Goal: Information Seeking & Learning: Check status

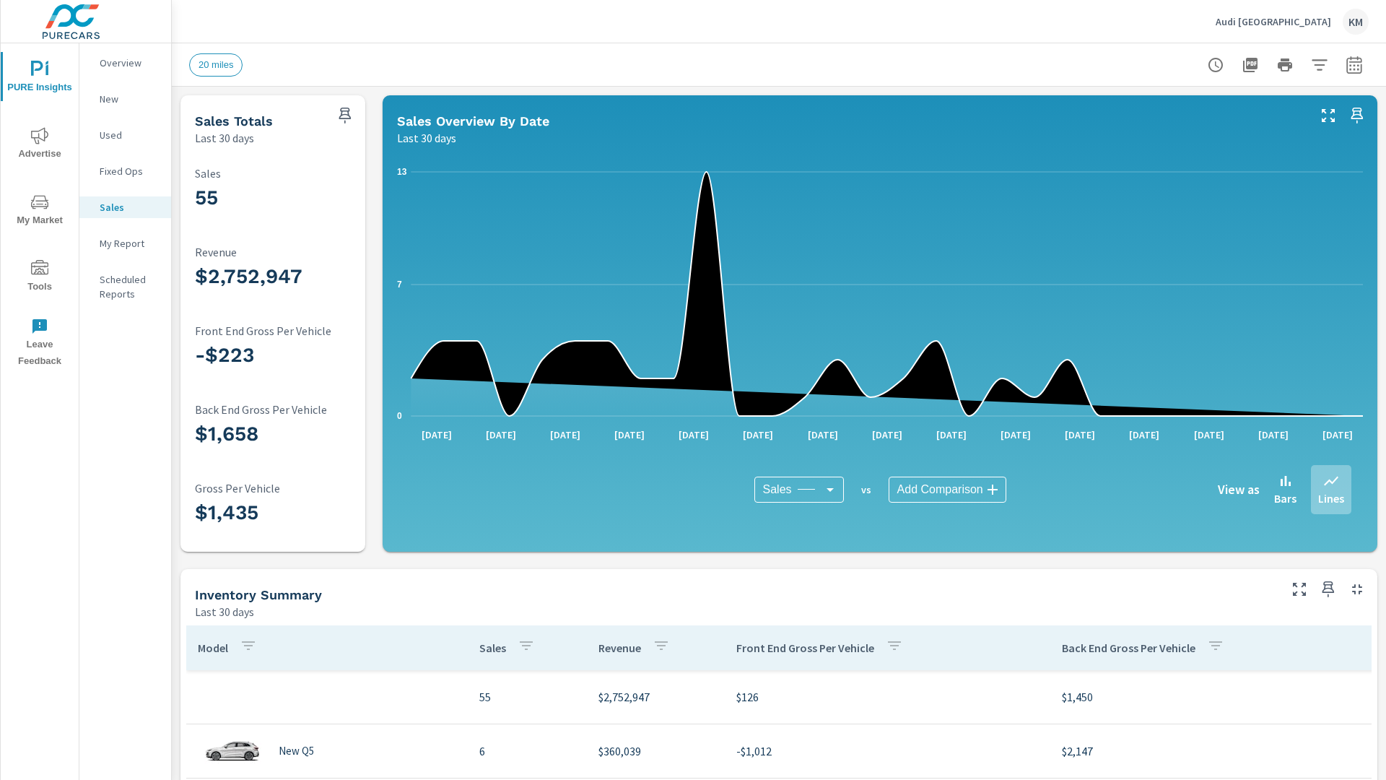
click at [1354, 64] on icon "button" at bounding box center [1353, 67] width 9 height 6
select select "Last 30 days"
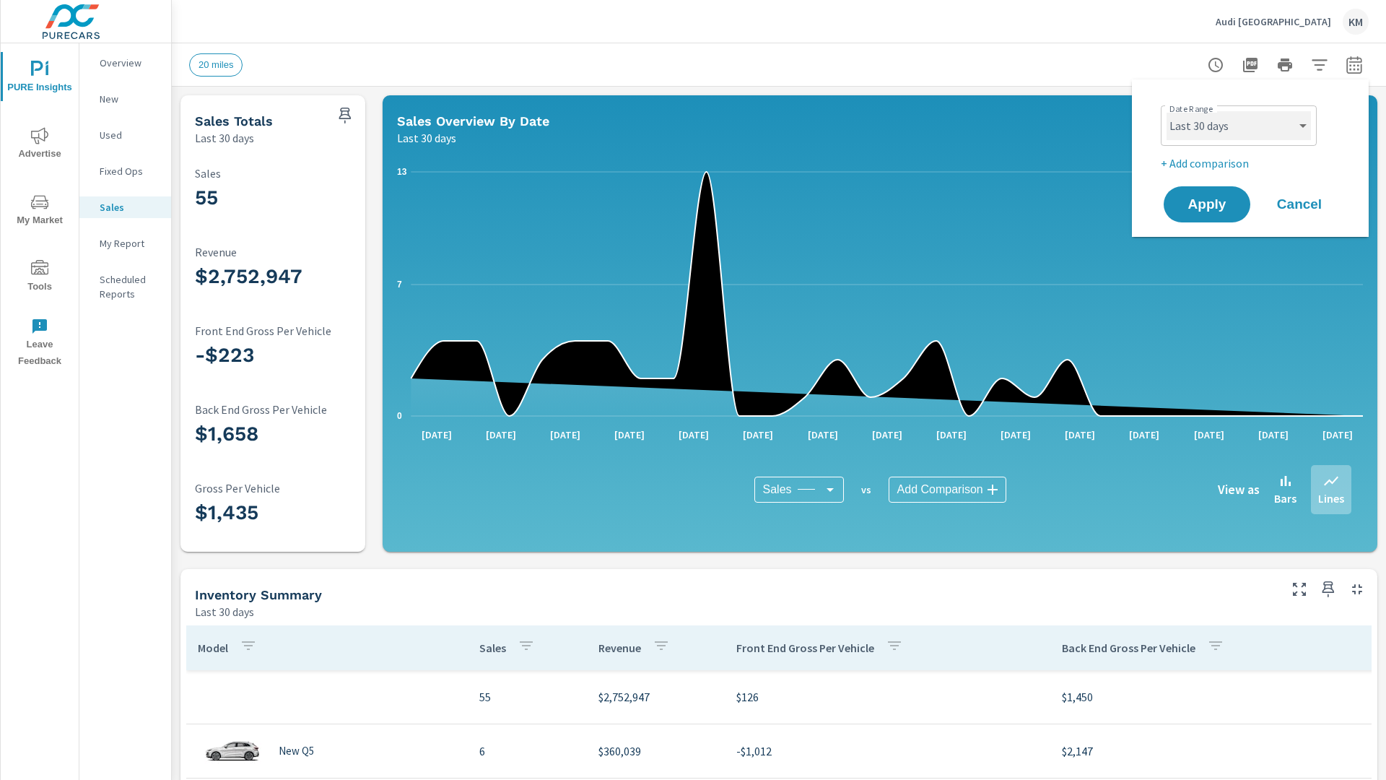
click at [1239, 126] on select "Custom [DATE] Last week Last 7 days Last 14 days Last 30 days Last 45 days Last…" at bounding box center [1239, 125] width 144 height 29
click at [1207, 204] on span "Apply" at bounding box center [1207, 205] width 59 height 14
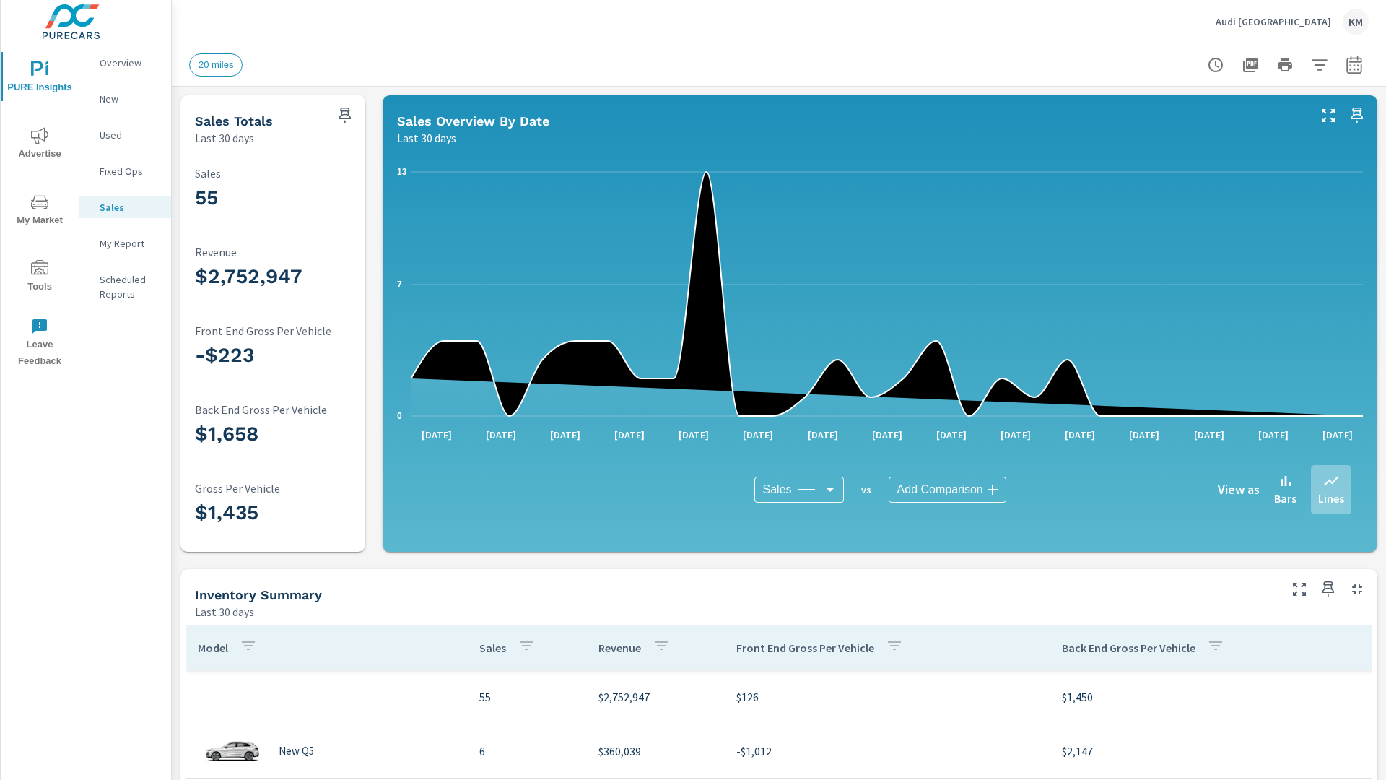
click at [216, 64] on span "20 miles" at bounding box center [216, 64] width 52 height 11
click at [1354, 64] on icon "button" at bounding box center [1353, 67] width 9 height 6
select select "Last 30 days"
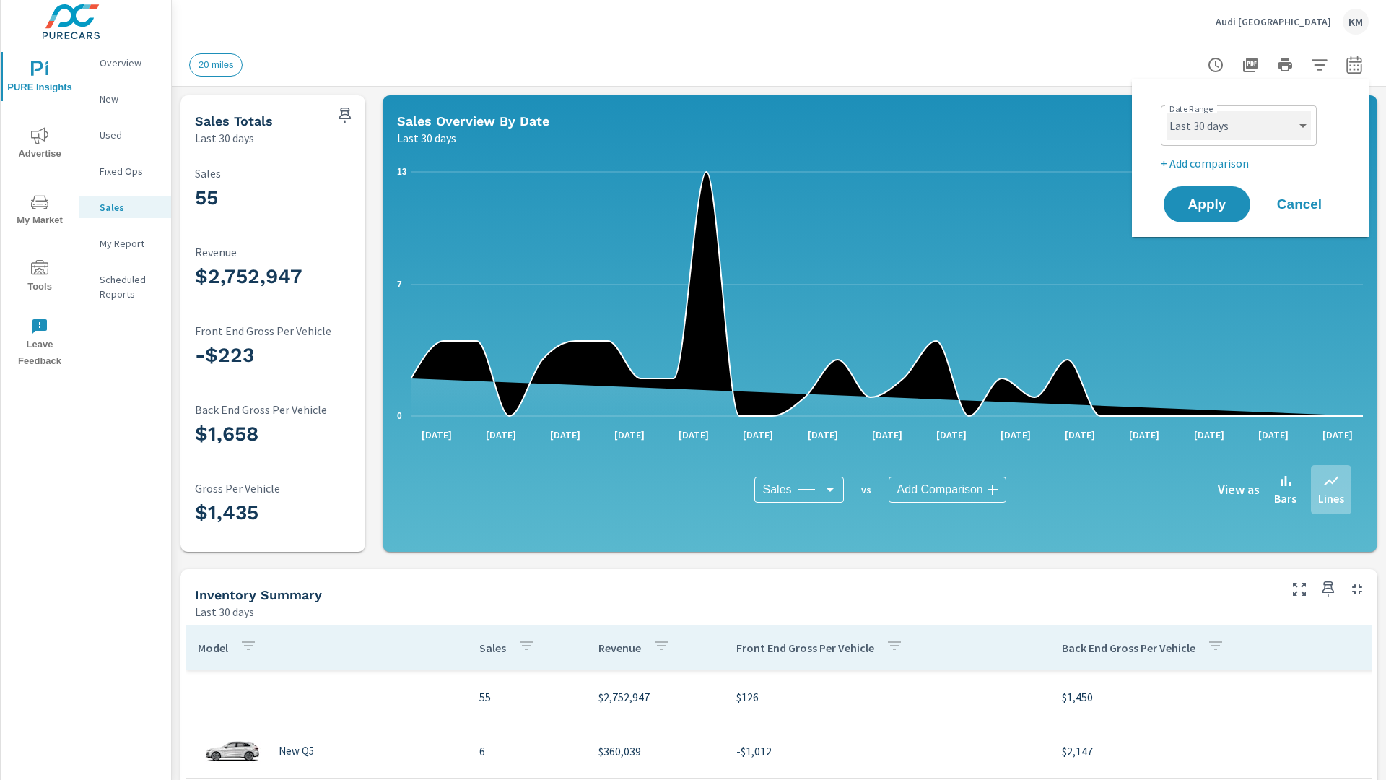
click at [1239, 126] on select "Custom [DATE] Last week Last 7 days Last 14 days Last 30 days Last 45 days Last…" at bounding box center [1239, 125] width 144 height 29
click at [1207, 204] on span "Apply" at bounding box center [1207, 205] width 59 height 14
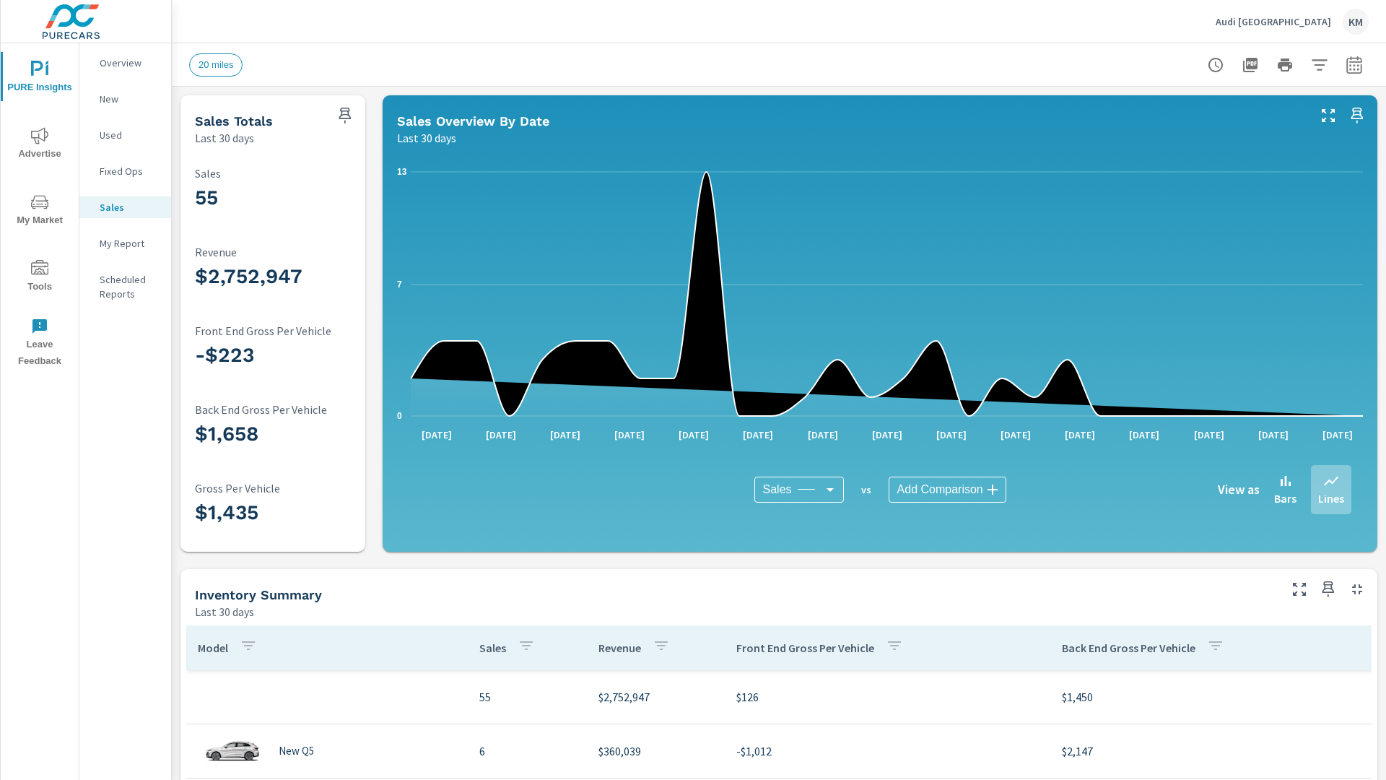
click at [125, 99] on p "New" at bounding box center [130, 99] width 60 height 14
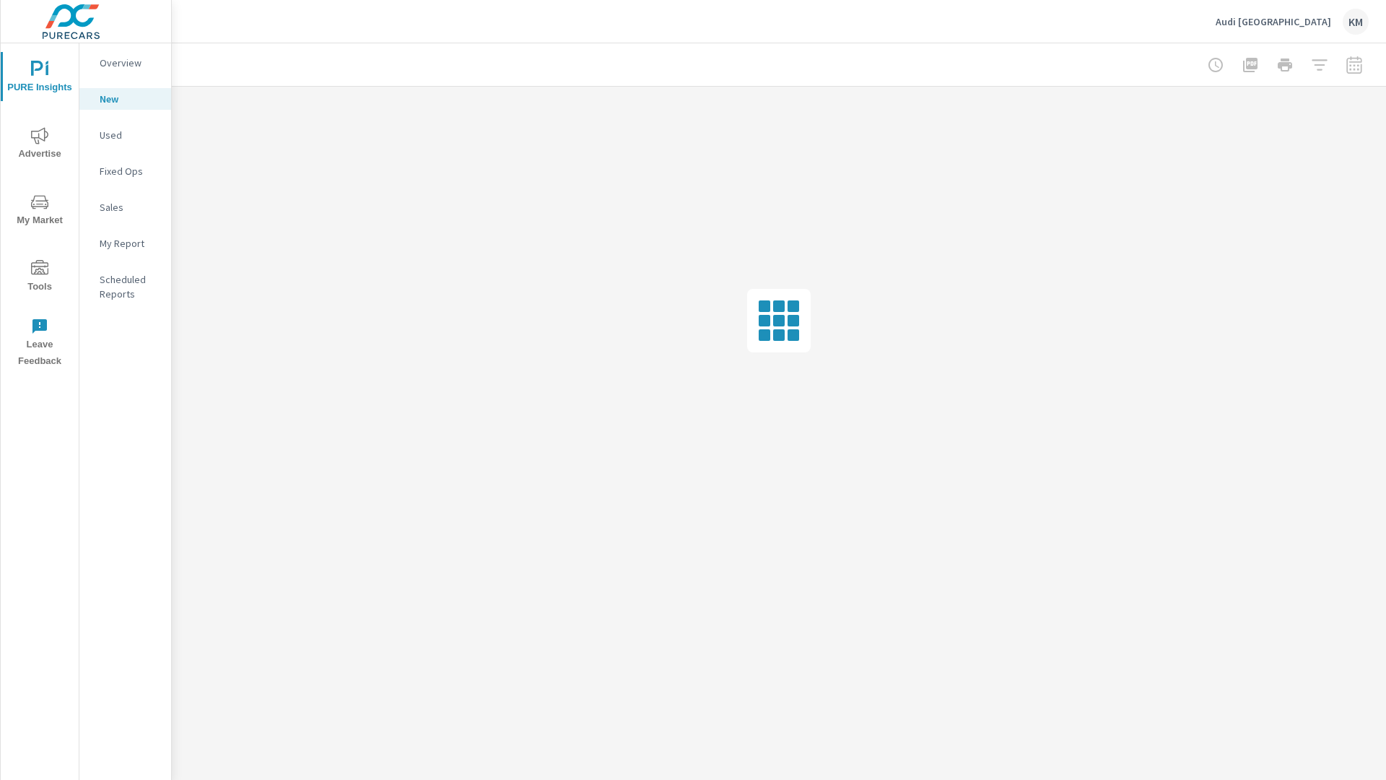
click at [125, 135] on p "Used" at bounding box center [130, 135] width 60 height 14
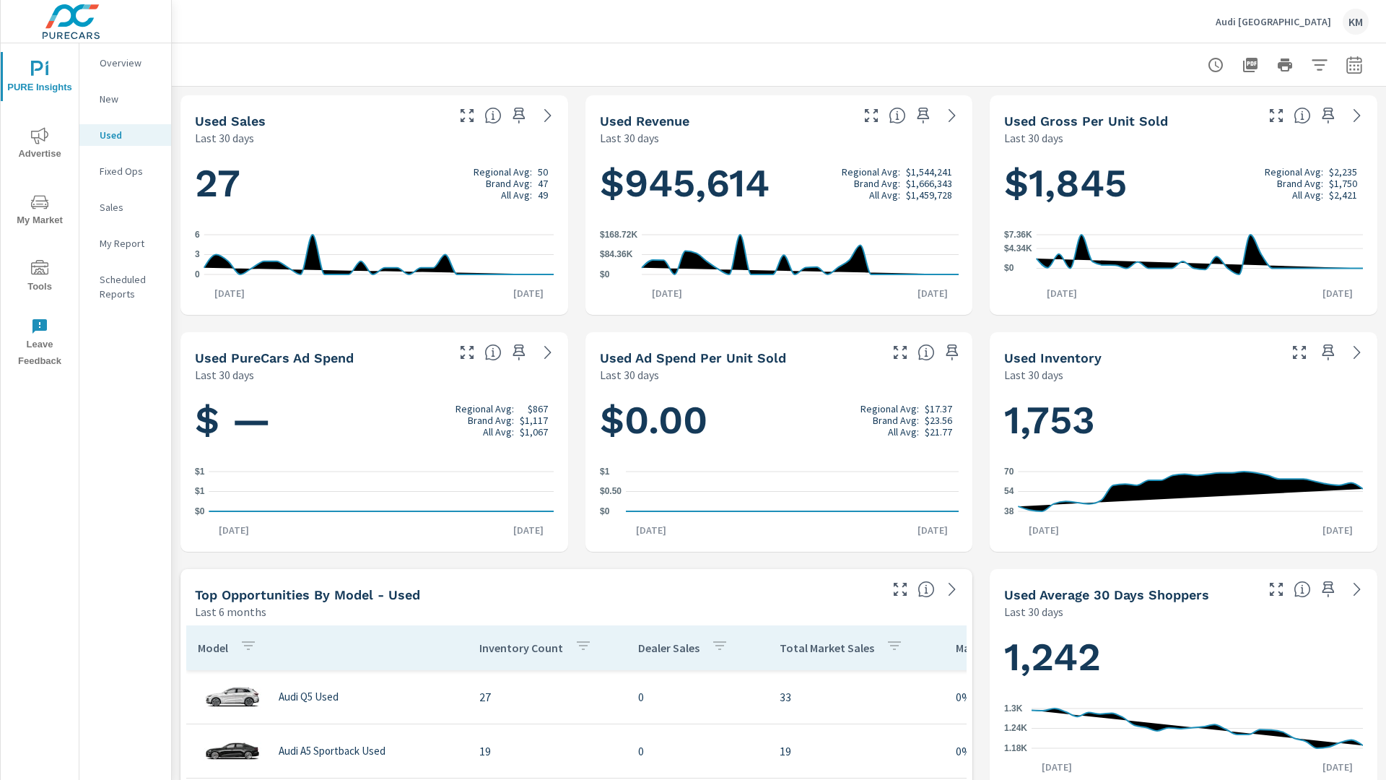
click at [125, 99] on p "New" at bounding box center [130, 99] width 60 height 14
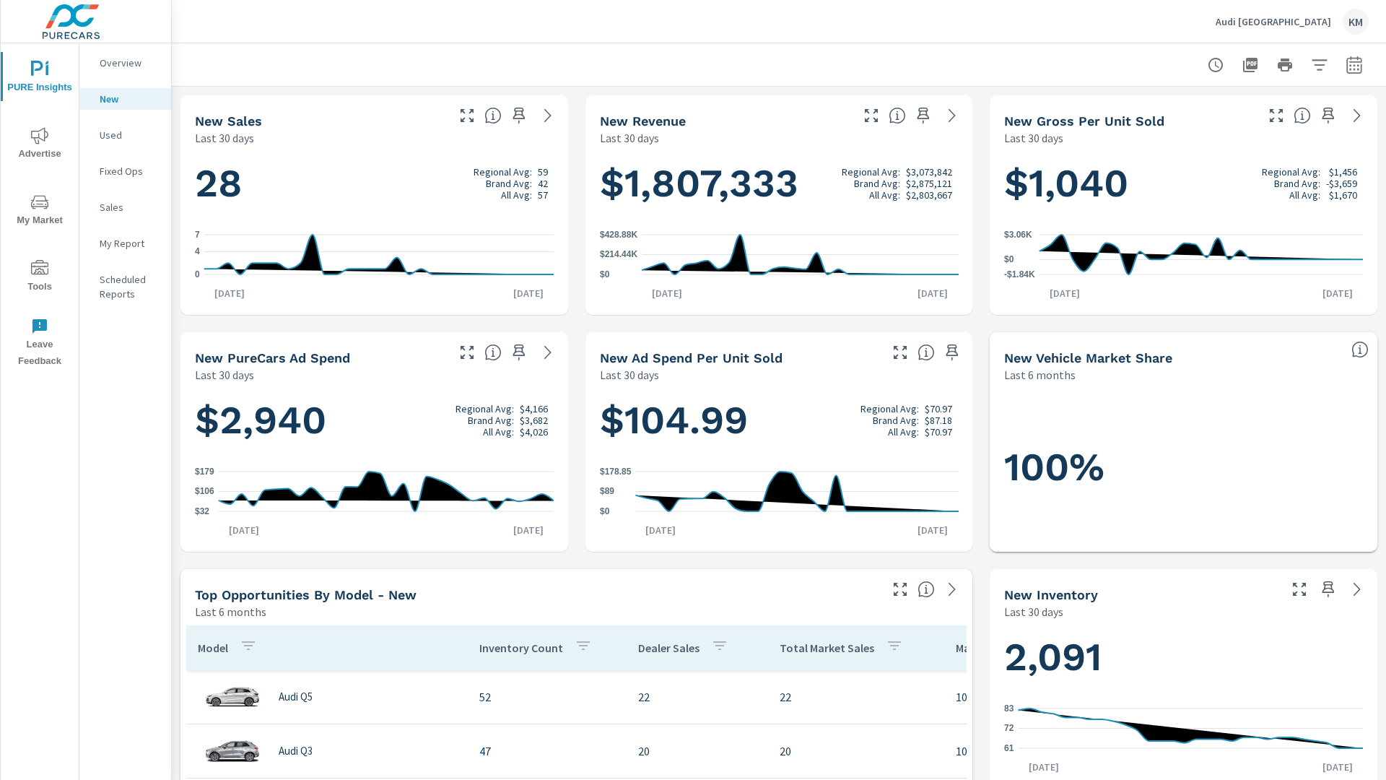
click at [125, 99] on p "New" at bounding box center [130, 99] width 60 height 14
click at [125, 135] on p "Used" at bounding box center [130, 135] width 60 height 14
